Goal: Information Seeking & Learning: Understand process/instructions

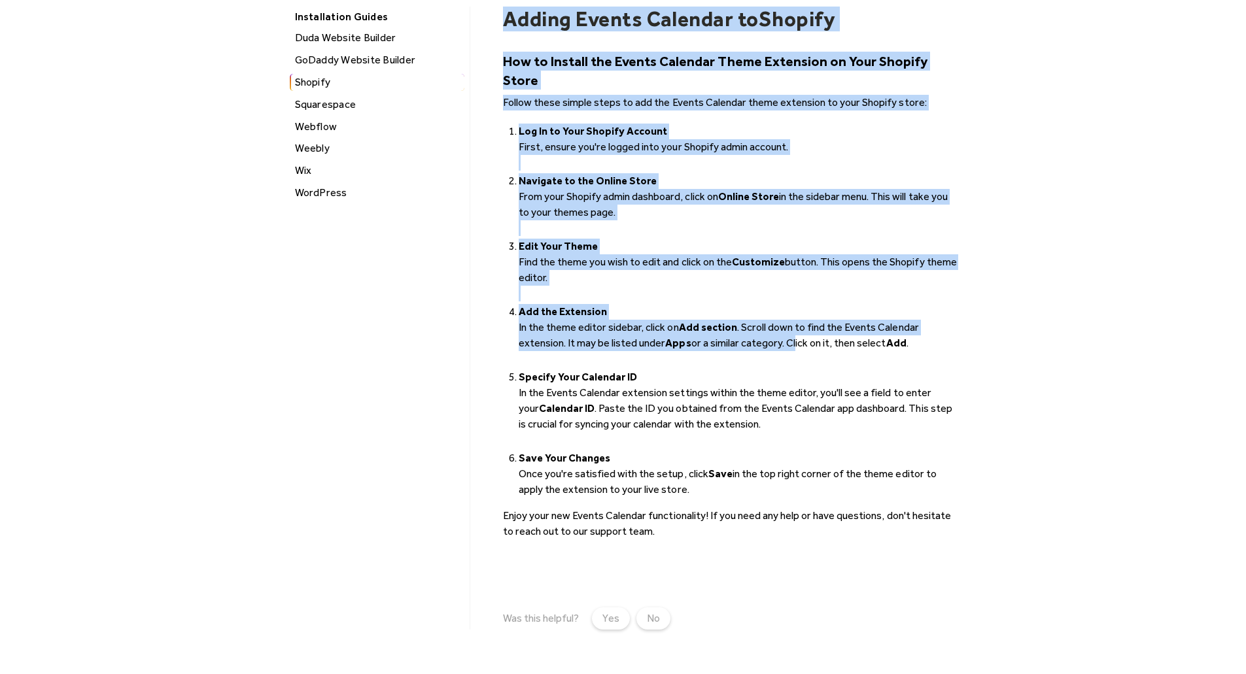
scroll to position [152, 0]
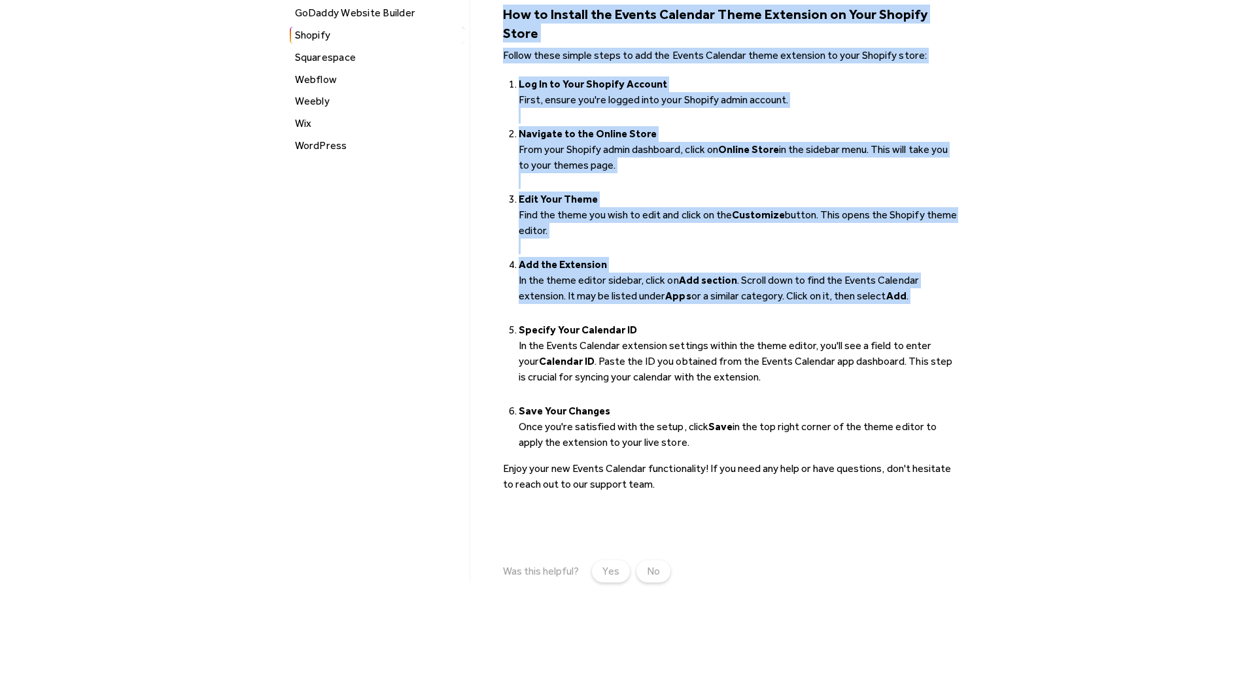
drag, startPoint x: 494, startPoint y: 112, endPoint x: 885, endPoint y: 278, distance: 425.2
click at [862, 293] on div "Installation Guides [PERSON_NAME] Website Builder GoDaddy Website Builder Shopi…" at bounding box center [623, 270] width 670 height 623
click at [943, 266] on li "‍ Add the Extension In the theme editor sidebar, click on Add section . Scroll …" at bounding box center [738, 288] width 439 height 63
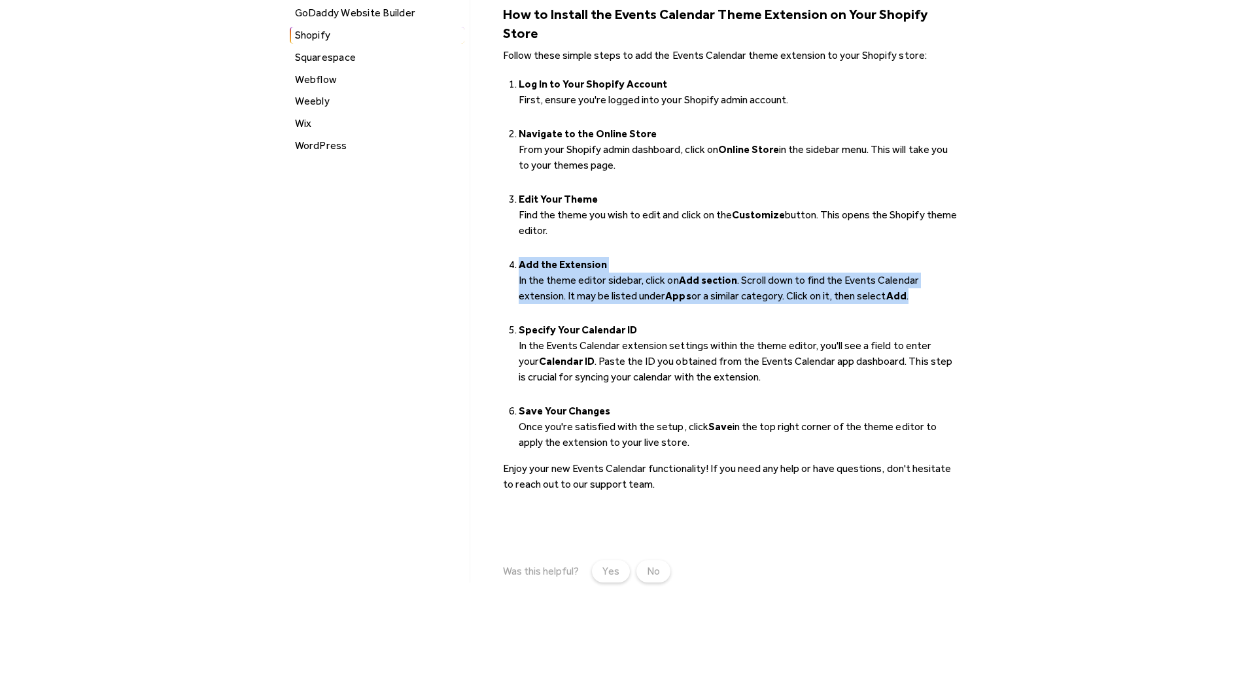
drag, startPoint x: 925, startPoint y: 281, endPoint x: 514, endPoint y: 236, distance: 413.1
click at [514, 236] on ol "Log In to Your Shopify Account ‍ First, ensure you're logged into your Shopify …" at bounding box center [730, 262] width 455 height 377
click at [666, 257] on li "‍ Add the Extension In the theme editor sidebar, click on Add section . Scroll …" at bounding box center [738, 288] width 439 height 63
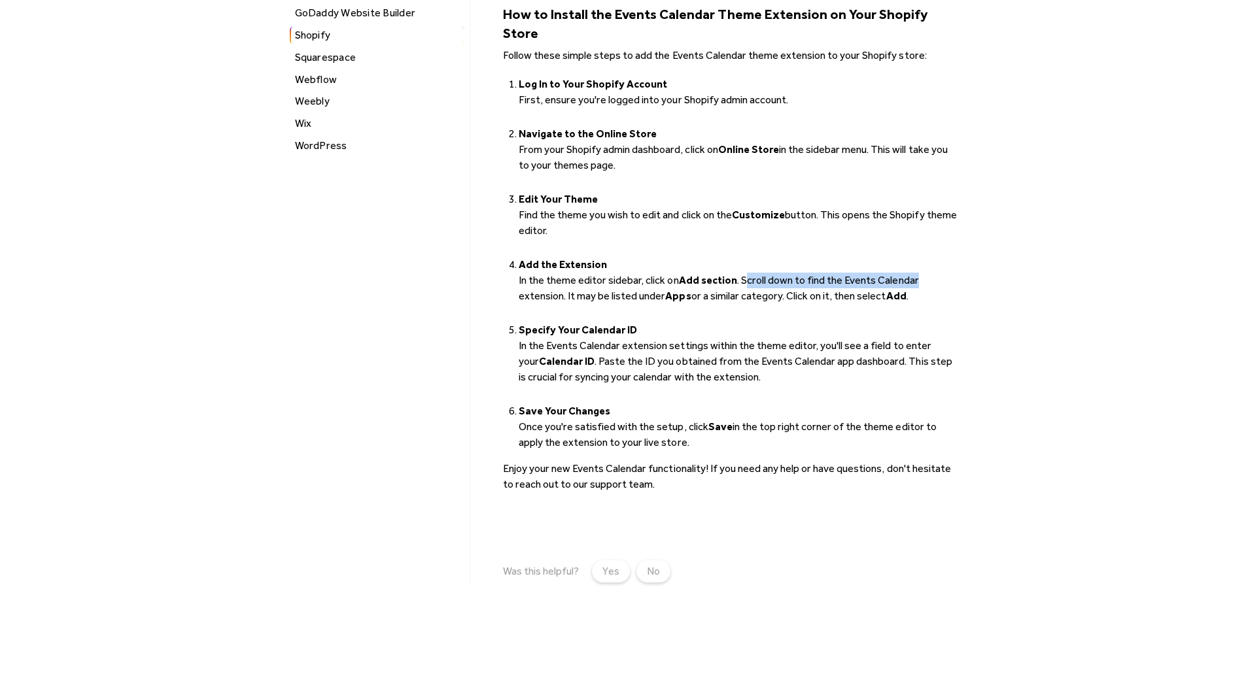
drag, startPoint x: 745, startPoint y: 265, endPoint x: 841, endPoint y: 260, distance: 95.6
click at [868, 260] on li "‍ Add the Extension In the theme editor sidebar, click on Add section . Scroll …" at bounding box center [738, 288] width 439 height 63
drag, startPoint x: 615, startPoint y: 280, endPoint x: 648, endPoint y: 315, distance: 48.6
click at [648, 315] on ol "Log In to Your Shopify Account ‍ First, ensure you're logged into your Shopify …" at bounding box center [730, 262] width 455 height 377
